Goal: Transaction & Acquisition: Book appointment/travel/reservation

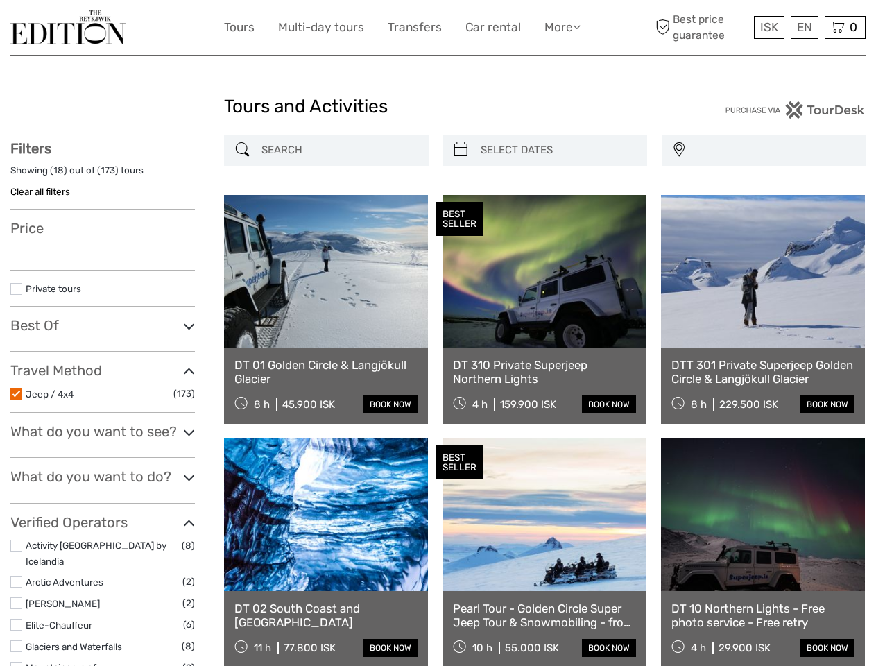
select select
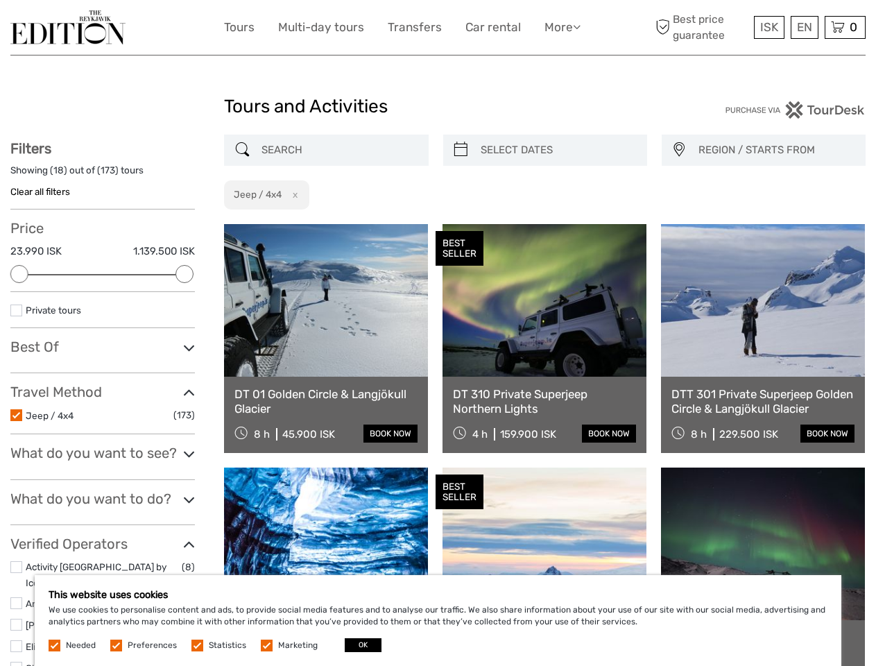
click at [561, 27] on link "More" at bounding box center [562, 27] width 36 height 20
click at [578, 26] on icon at bounding box center [577, 27] width 8 height 12
click at [768, 27] on span "ISK" at bounding box center [769, 27] width 18 height 14
click at [804, 27] on div "EN English Español Deutsch" at bounding box center [805, 27] width 28 height 23
click at [845, 27] on div "0 Items Total 0 ISK Checkout The shopping cart is empty." at bounding box center [845, 27] width 41 height 23
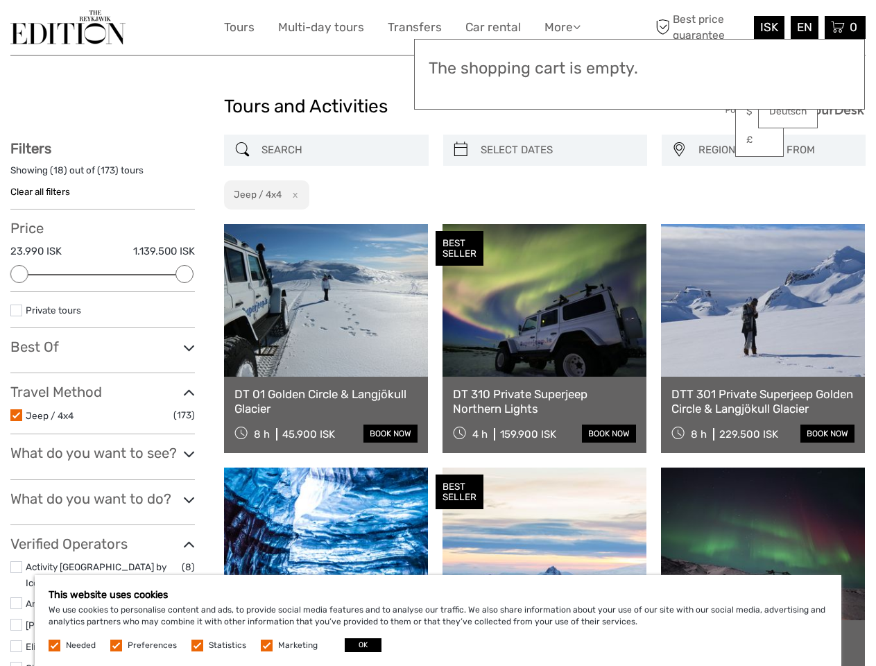
click at [19, 274] on div at bounding box center [19, 274] width 18 height 18
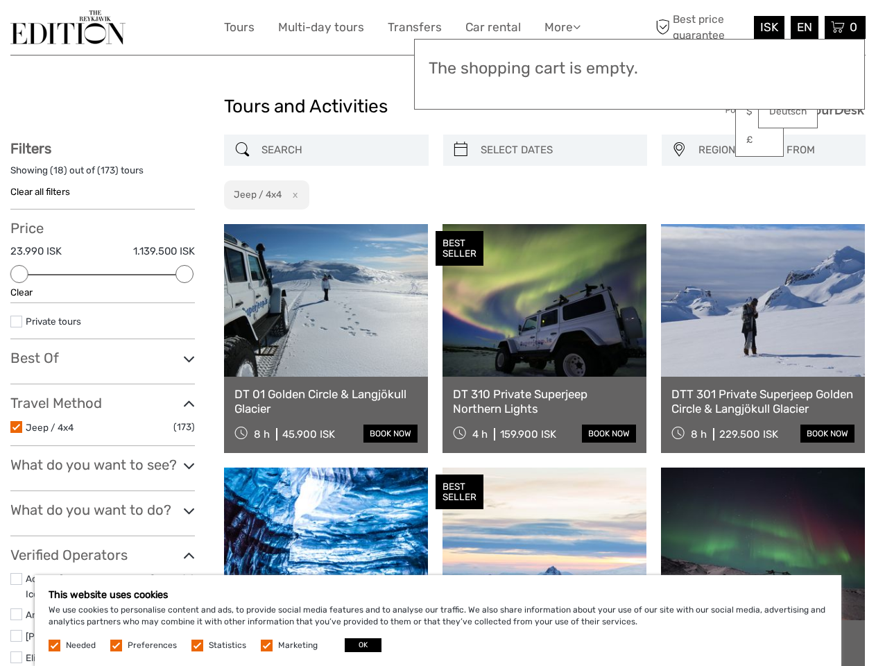
click at [184, 274] on div "Filters Showing ( 18 ) out of ( 173 ) tours Clear all filters Price 23.990 ISK …" at bounding box center [102, 470] width 184 height 661
click at [461, 224] on link at bounding box center [544, 300] width 204 height 153
click at [557, 224] on link at bounding box center [544, 300] width 204 height 153
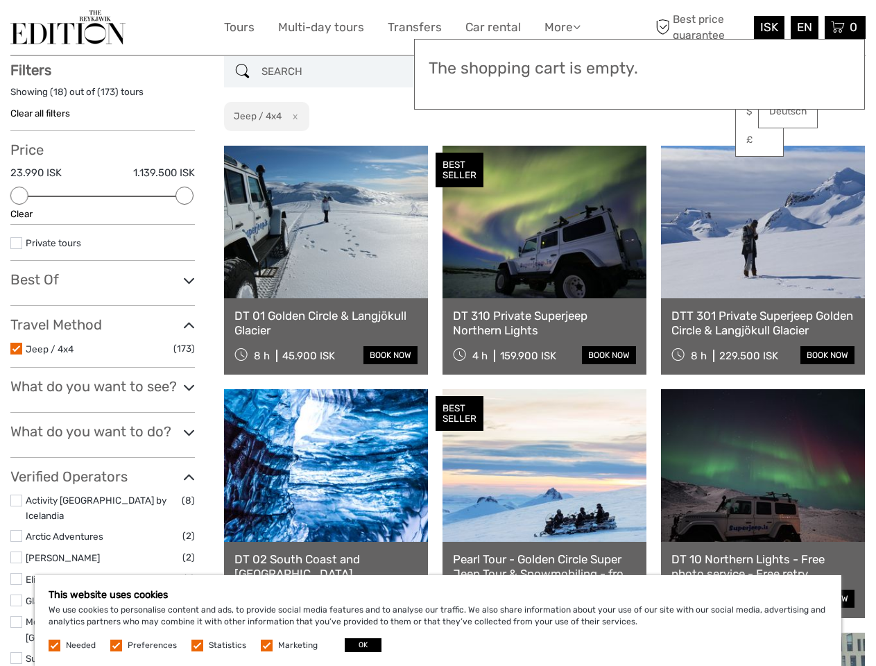
click at [678, 150] on link at bounding box center [763, 222] width 204 height 153
